Goal: Find specific page/section: Find specific page/section

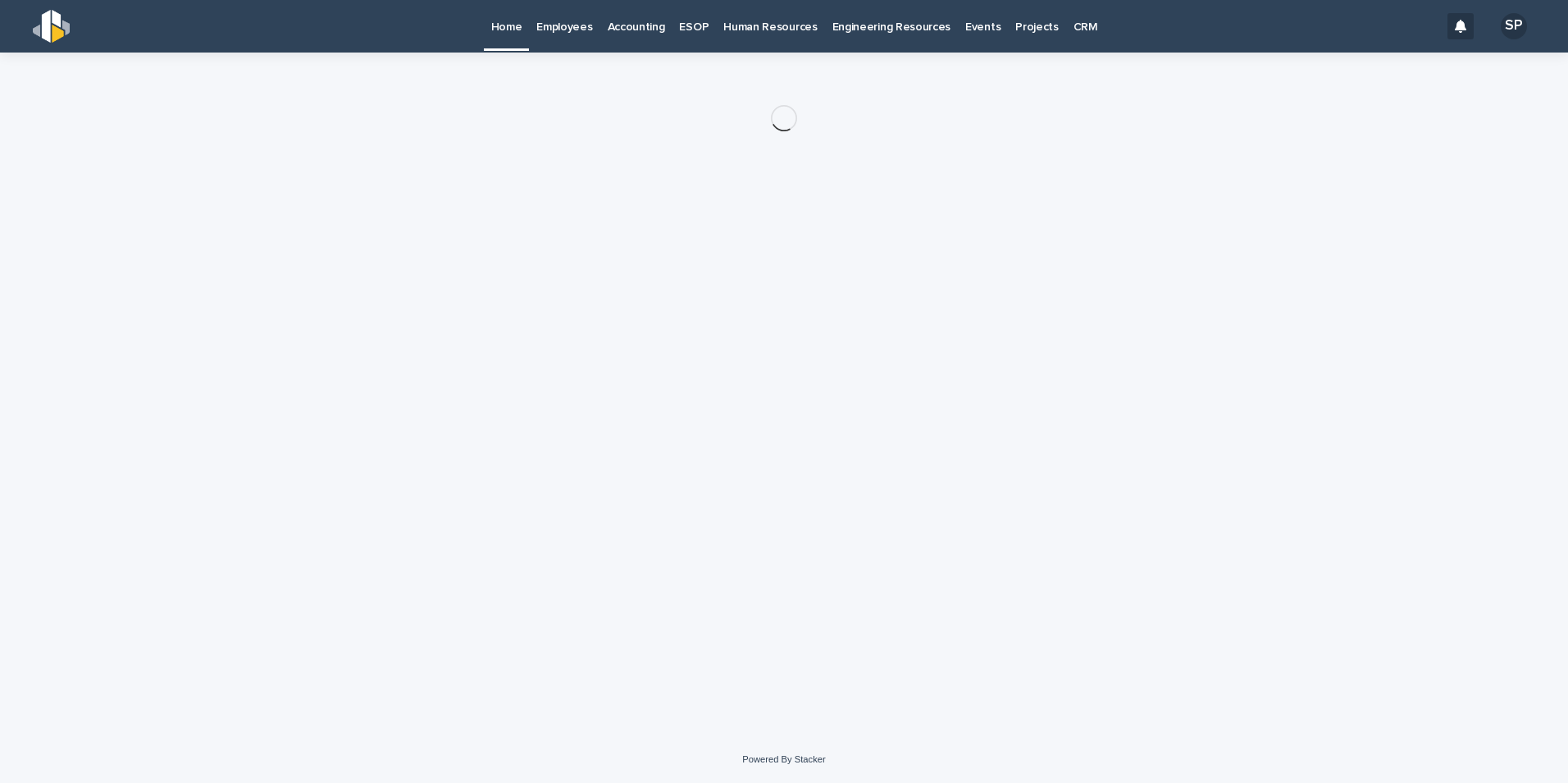
click at [574, 16] on p "Employees" at bounding box center [563, 17] width 55 height 35
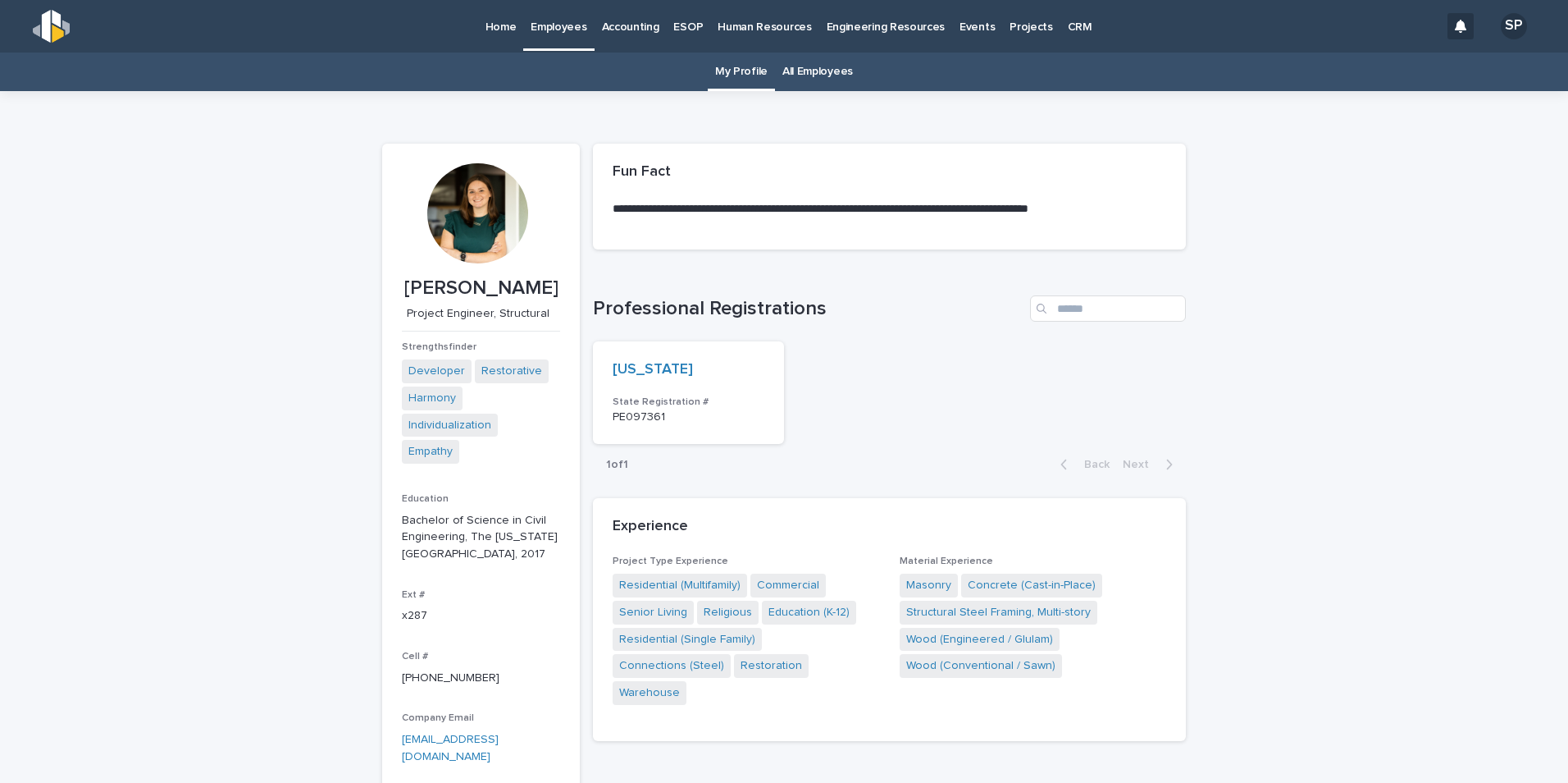
click at [790, 68] on link "All Employees" at bounding box center [817, 72] width 71 height 39
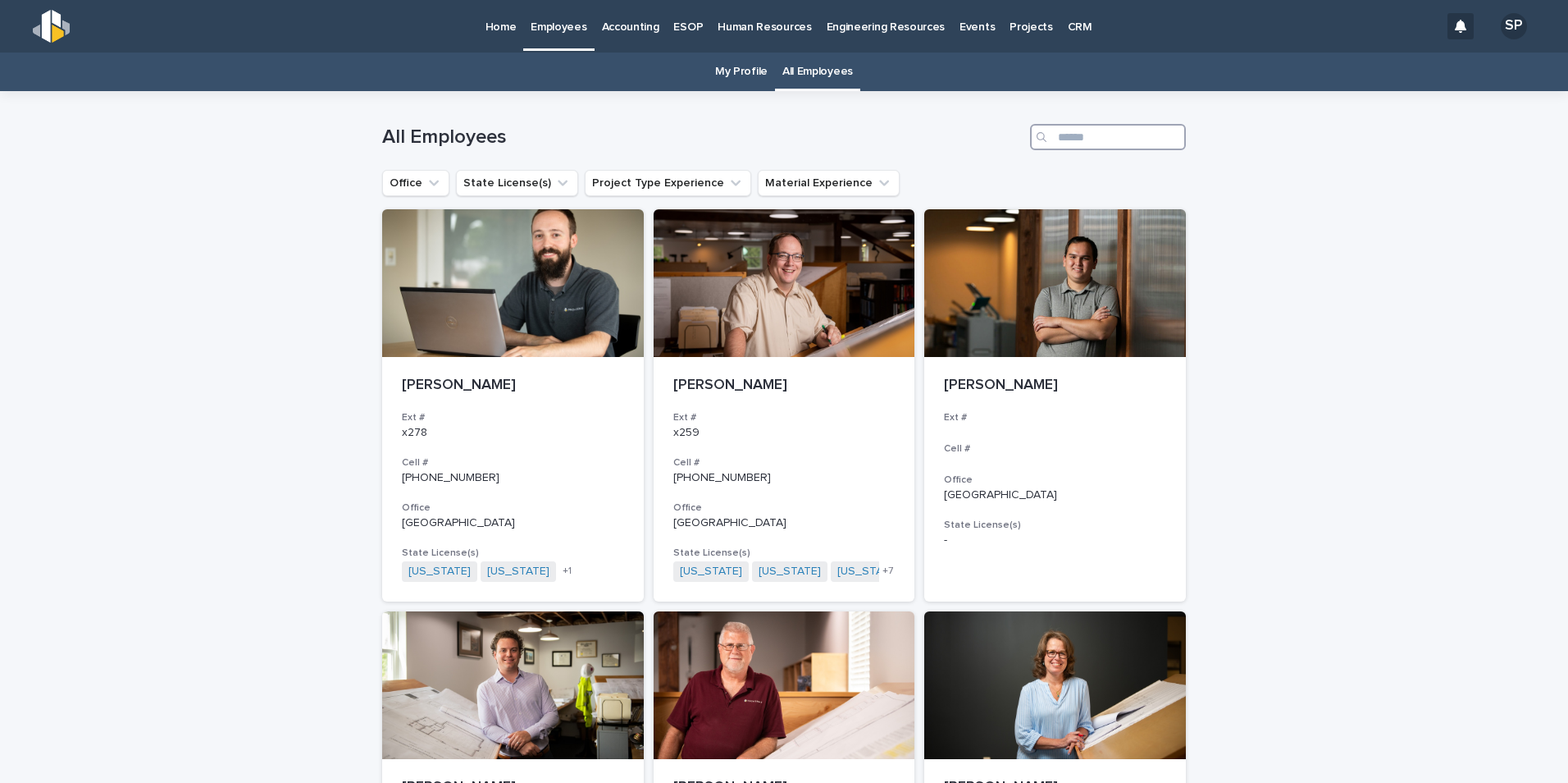
click at [1132, 144] on input "Search" at bounding box center [1108, 137] width 156 height 26
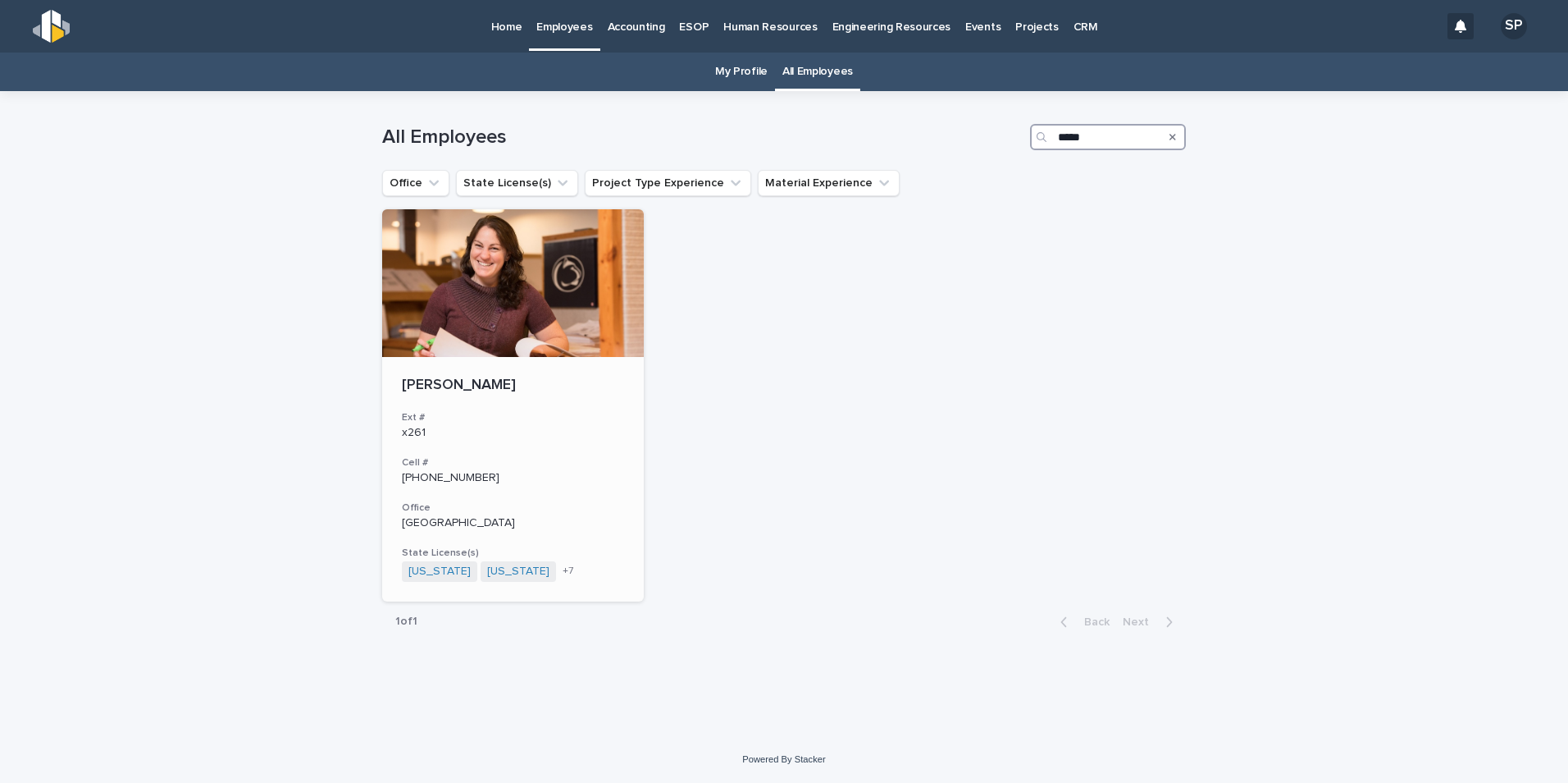
type input "*****"
click at [610, 273] on div at bounding box center [513, 282] width 261 height 148
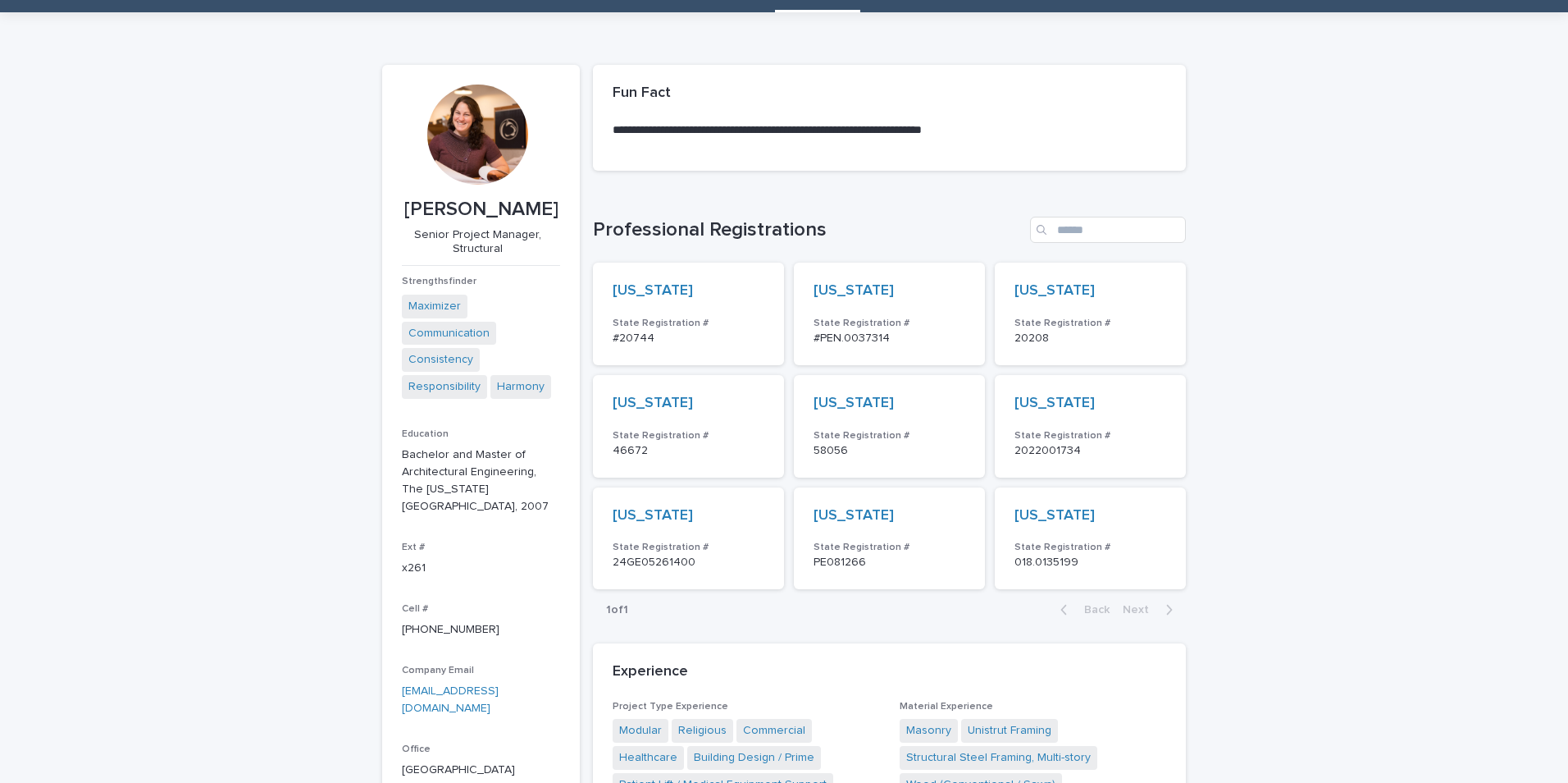
scroll to position [80, 0]
